Goal: Transaction & Acquisition: Purchase product/service

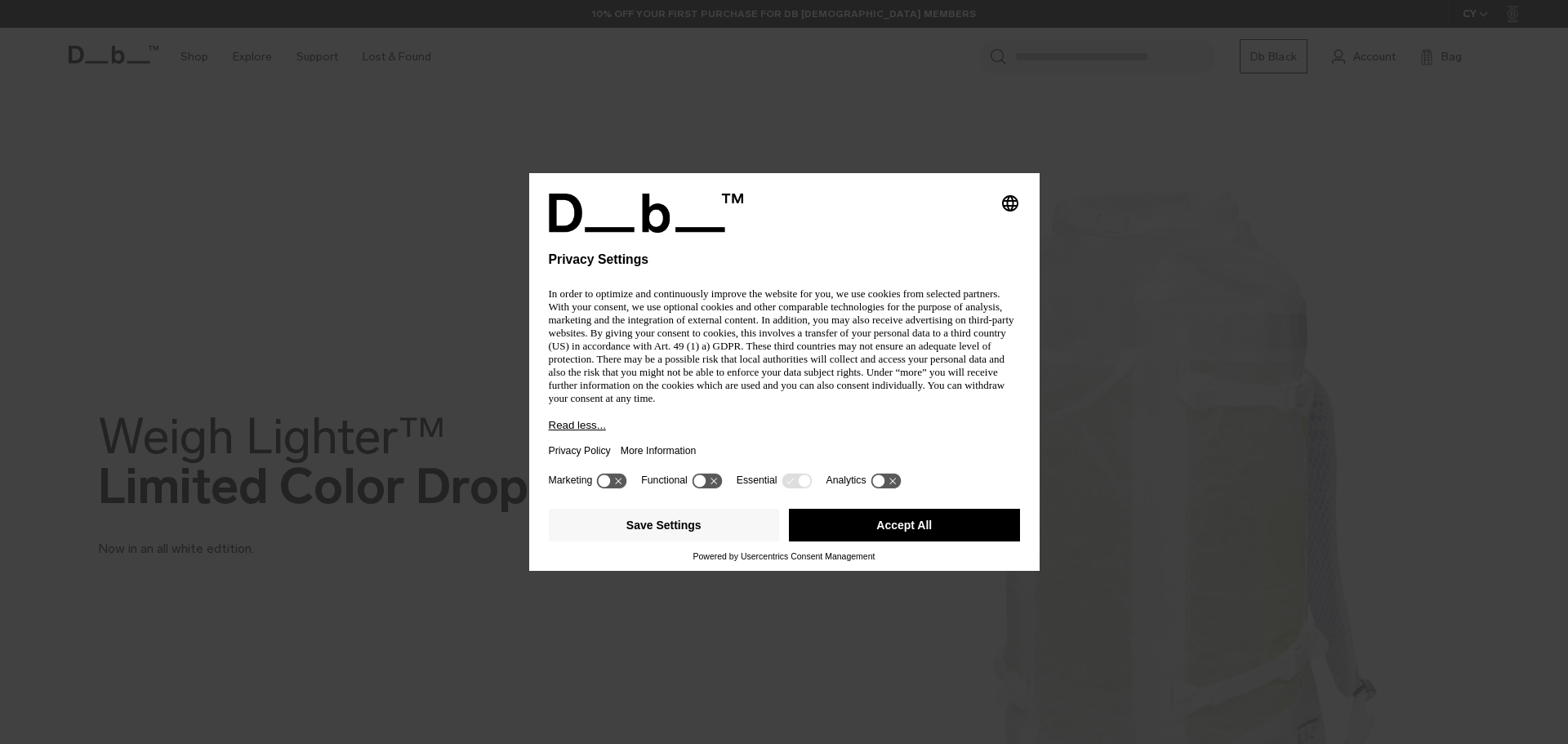
click at [918, 505] on div "Save Settings Accept All" at bounding box center [784, 526] width 471 height 49
click at [919, 518] on button "Accept All" at bounding box center [904, 525] width 231 height 33
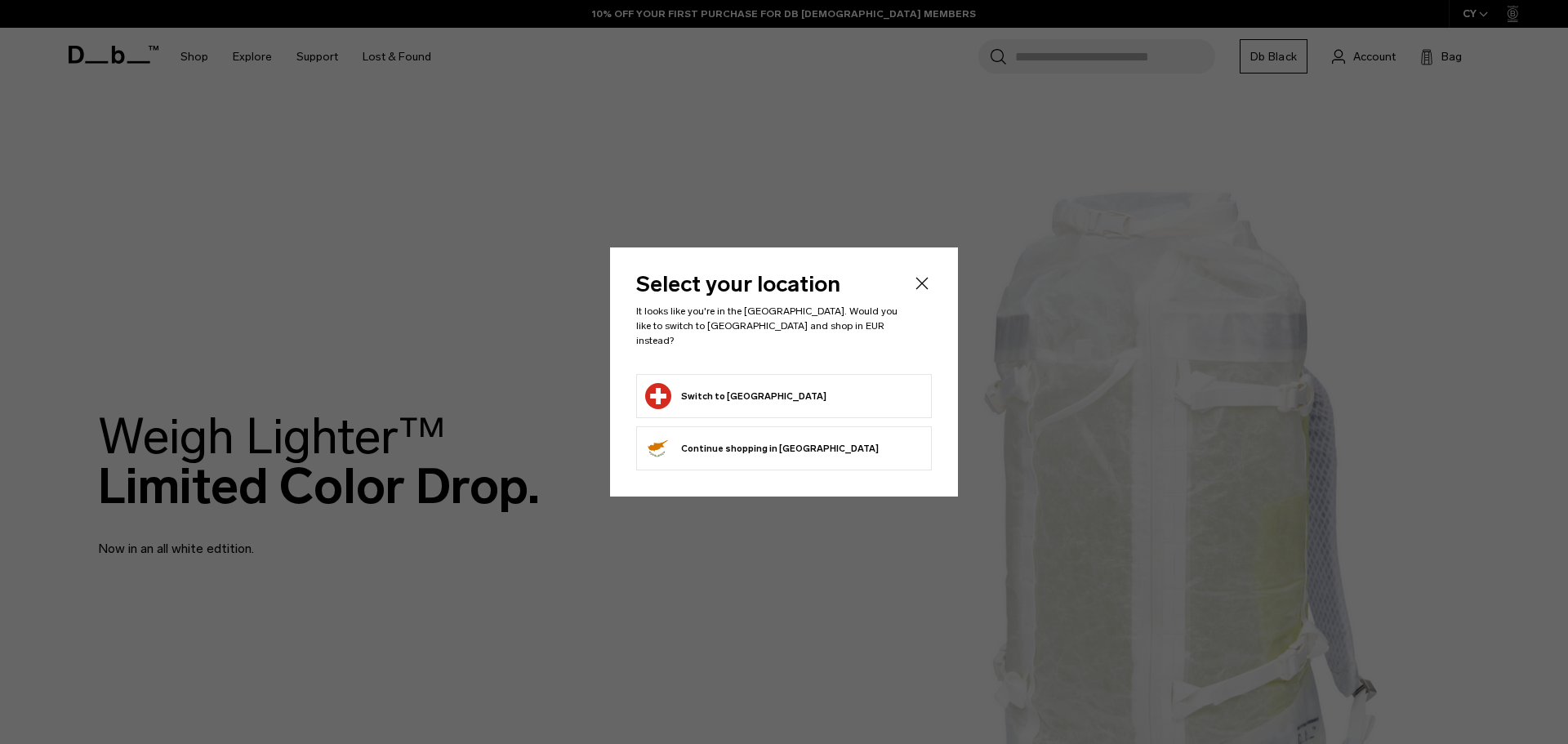
click at [761, 391] on button "Switch to Switzerland" at bounding box center [735, 395] width 181 height 26
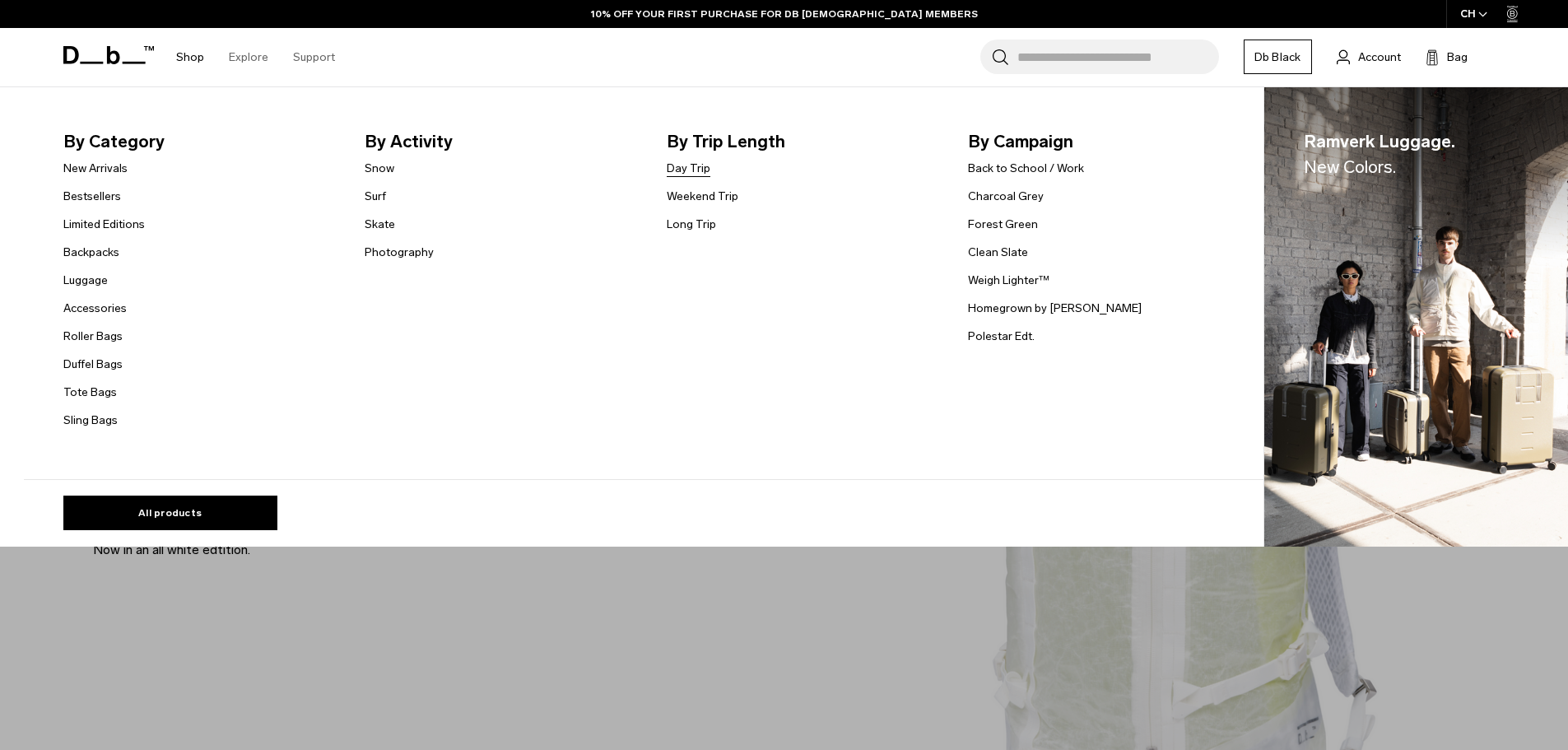
click at [698, 166] on link "Day Trip" at bounding box center [688, 168] width 44 height 17
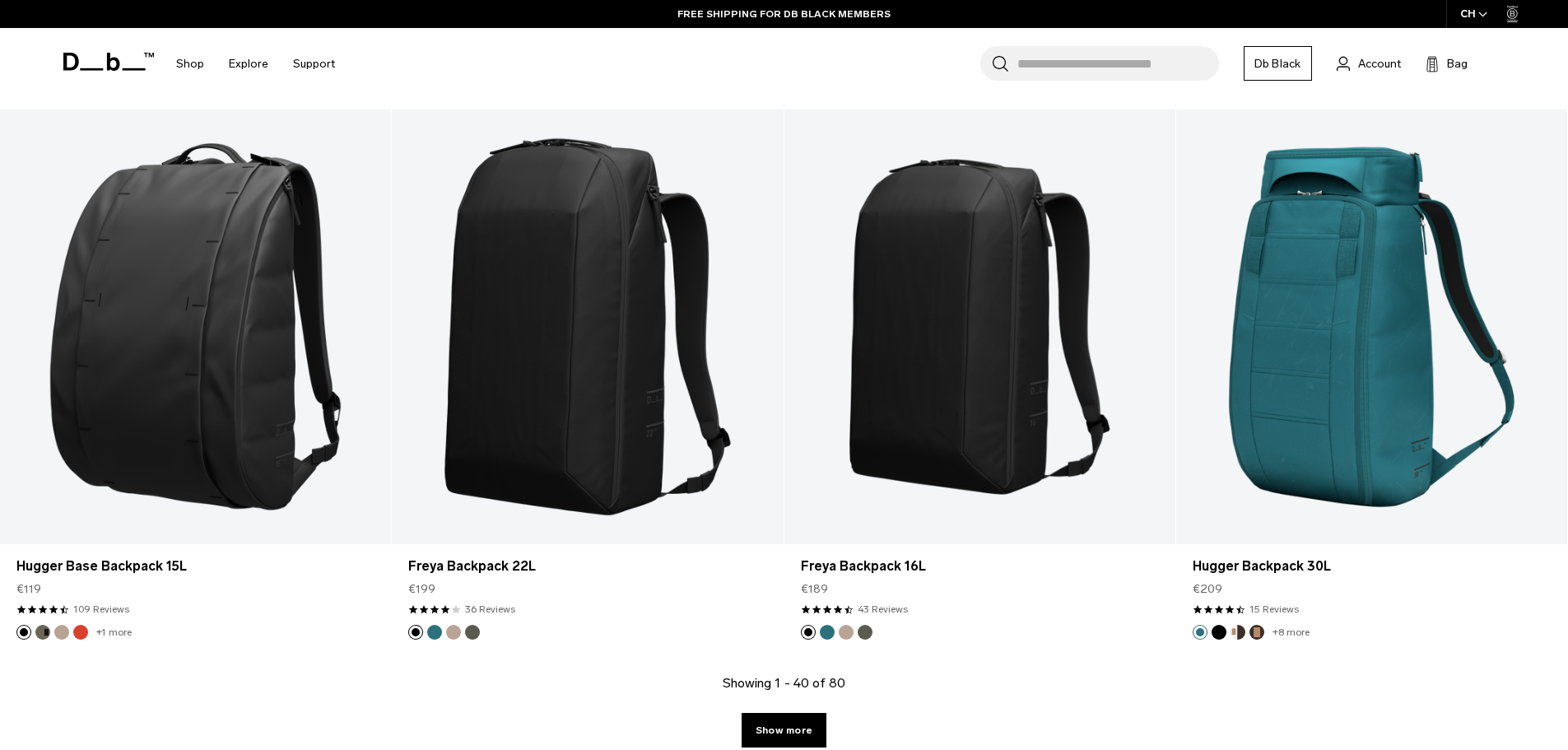
scroll to position [5672, 0]
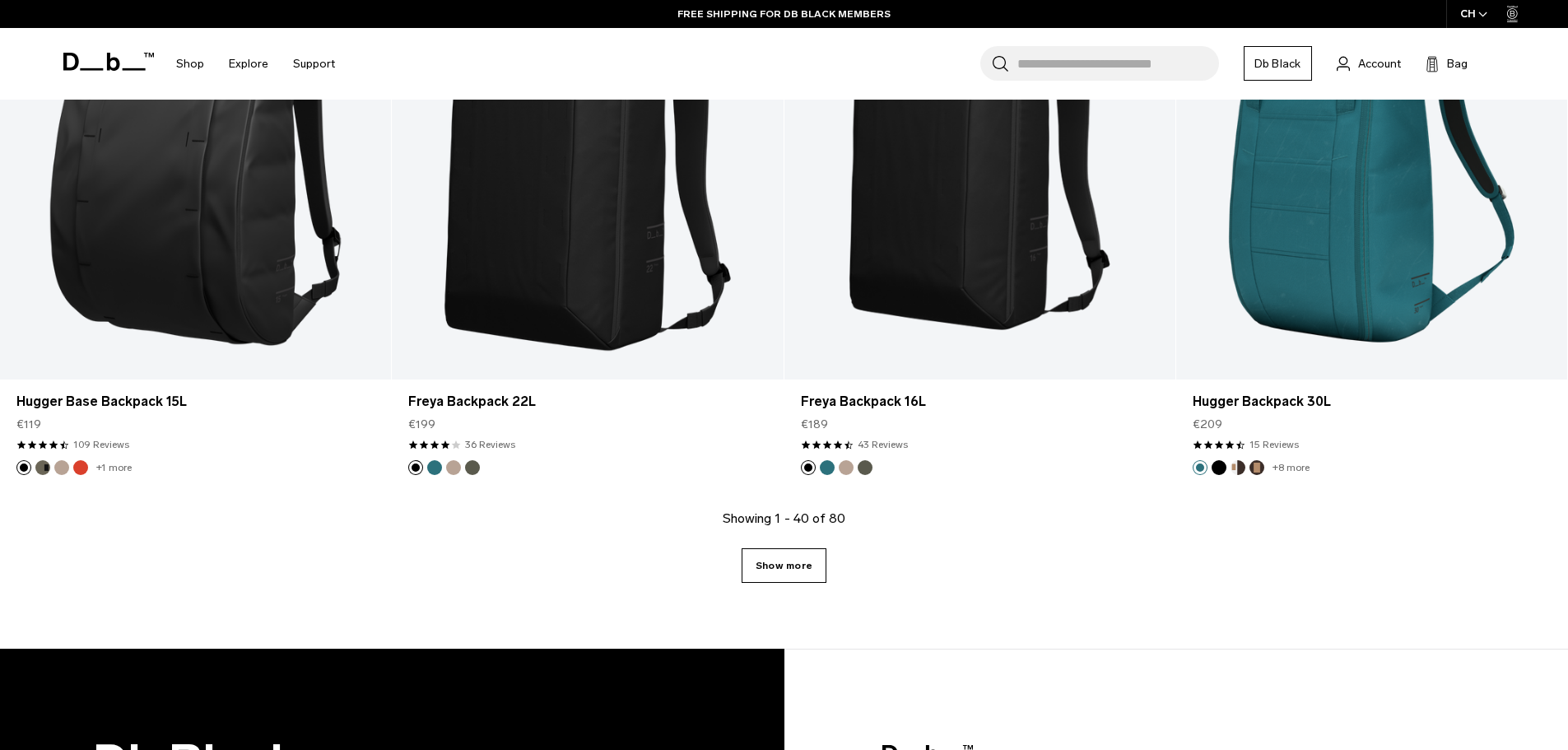
click at [782, 564] on link "Show more" at bounding box center [784, 566] width 85 height 34
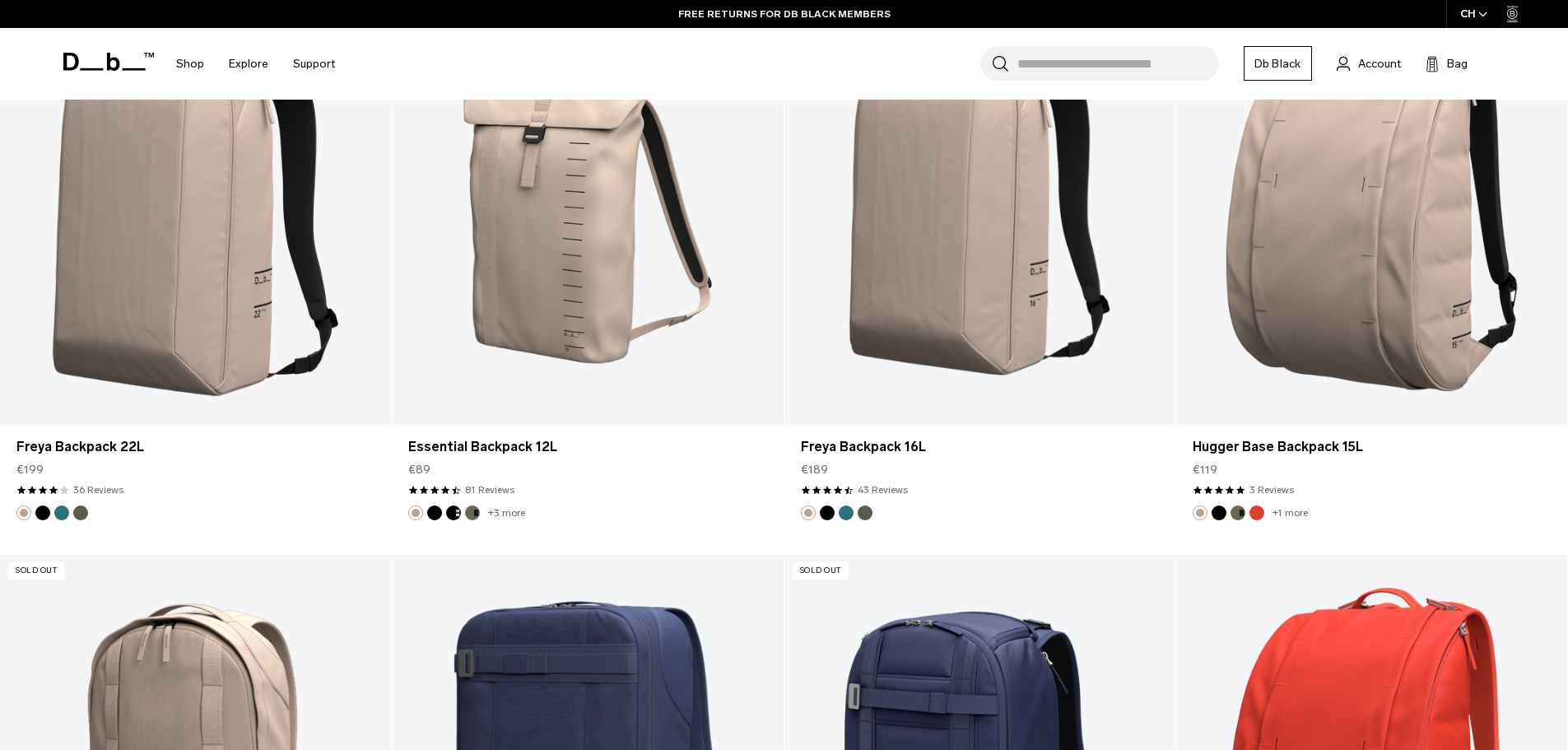
scroll to position [7154, 0]
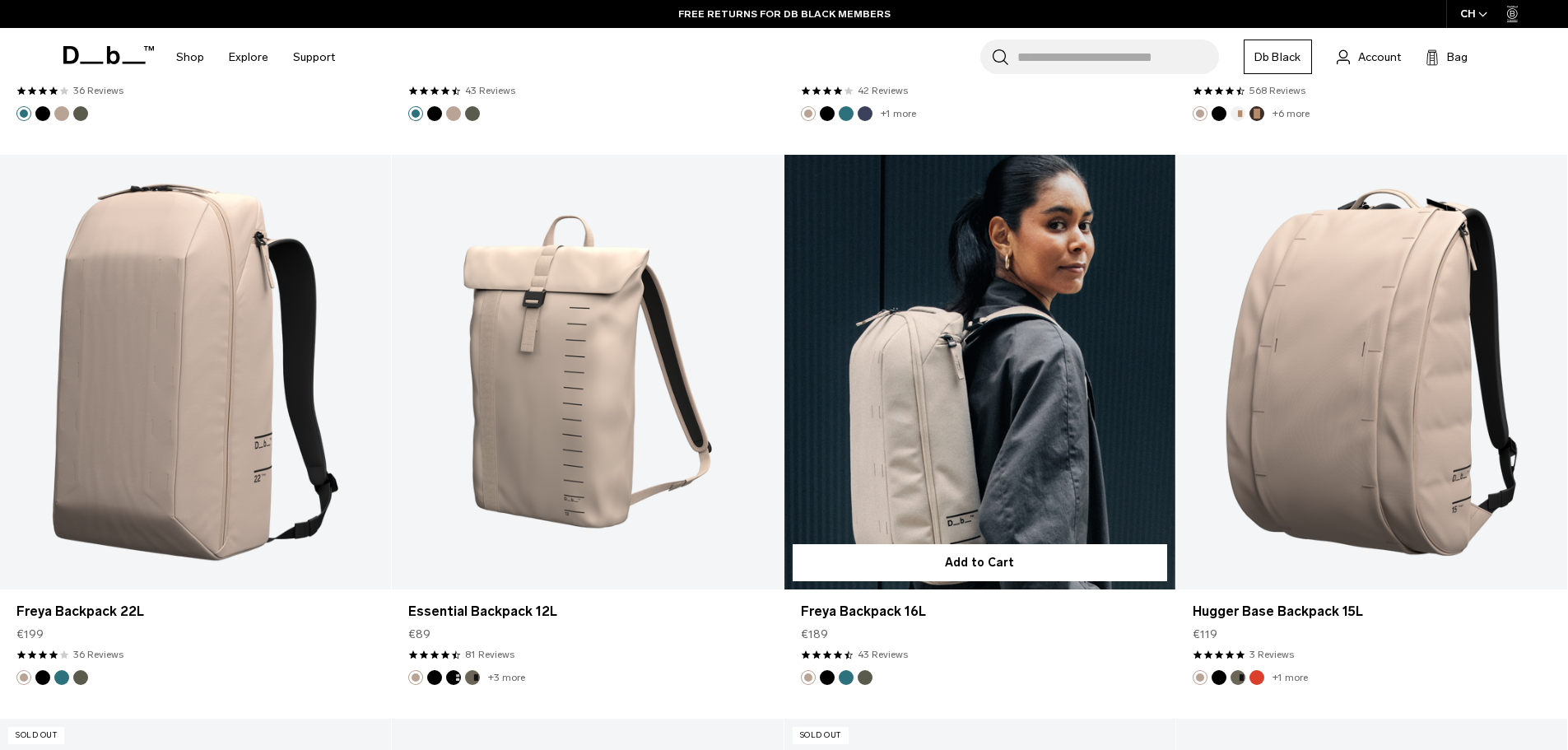
click at [830, 683] on button "Black Out" at bounding box center [827, 677] width 14 height 14
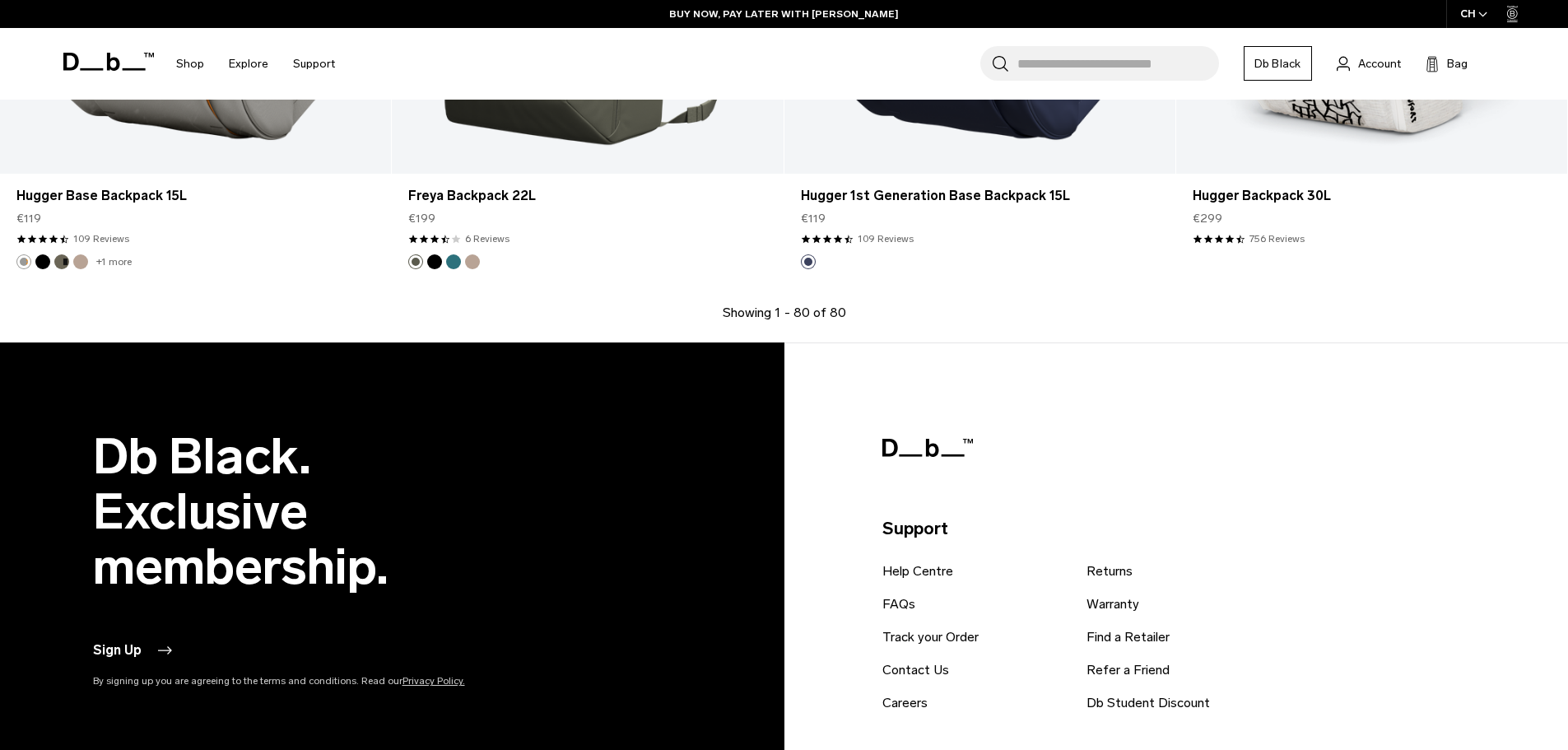
scroll to position [11681, 0]
